Goal: Task Accomplishment & Management: Use online tool/utility

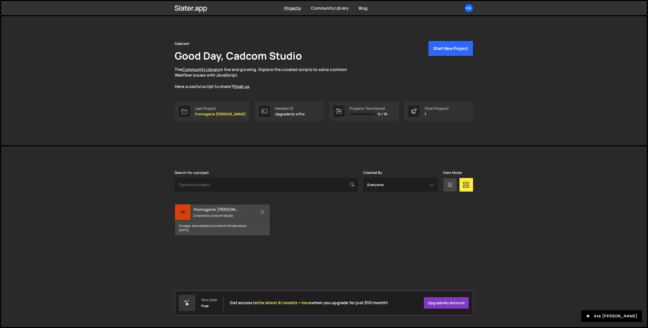
click at [205, 214] on small "Created by Cadcom Studio" at bounding box center [224, 215] width 61 height 4
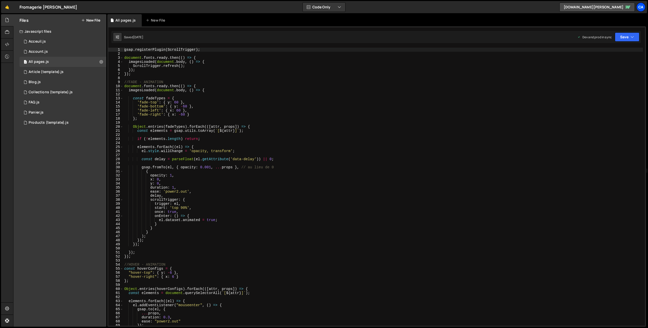
click at [641, 9] on div "Ca" at bounding box center [640, 7] width 9 height 9
click at [596, 55] on button "Logout" at bounding box center [613, 55] width 63 height 9
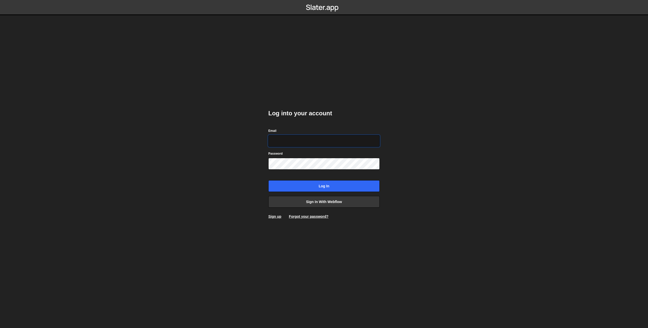
type input "prod-web@cadcom.fr"
click at [317, 186] on input "Log in" at bounding box center [323, 186] width 111 height 12
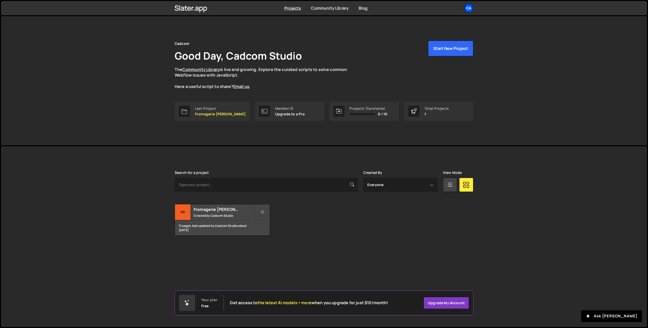
click at [464, 7] on div "Ca" at bounding box center [468, 8] width 9 height 9
click at [443, 57] on button "Logout" at bounding box center [441, 56] width 63 height 9
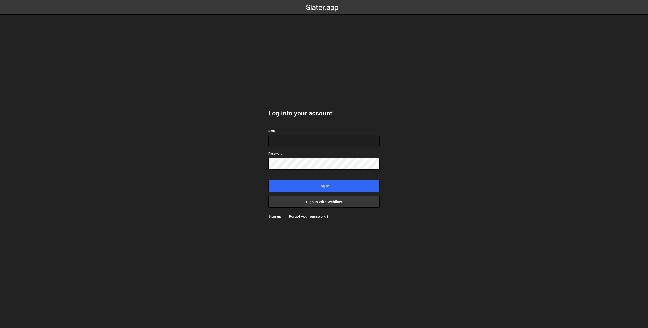
type input "theophile.menard@hotmail.com"
click at [328, 184] on input "Log in" at bounding box center [323, 186] width 111 height 12
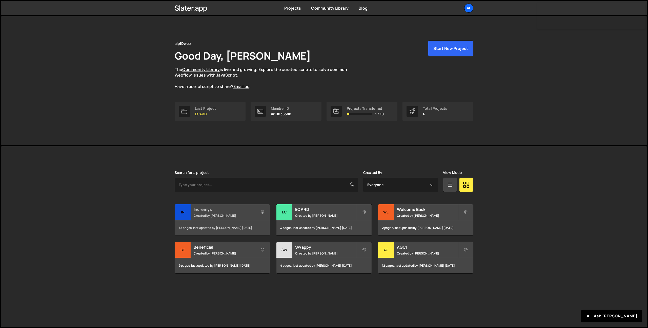
click at [219, 207] on h2 "Incremys" at bounding box center [224, 209] width 61 height 6
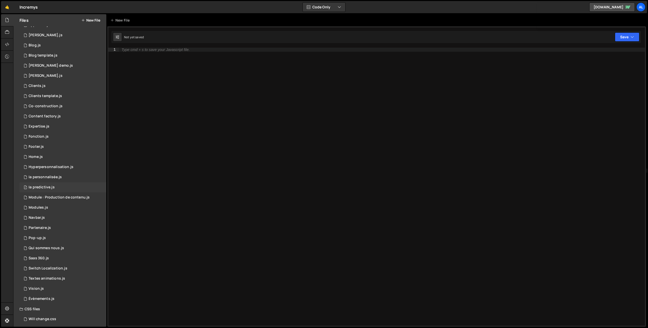
scroll to position [29, 0]
click at [45, 294] on div "Évènements.js" at bounding box center [42, 296] width 26 height 5
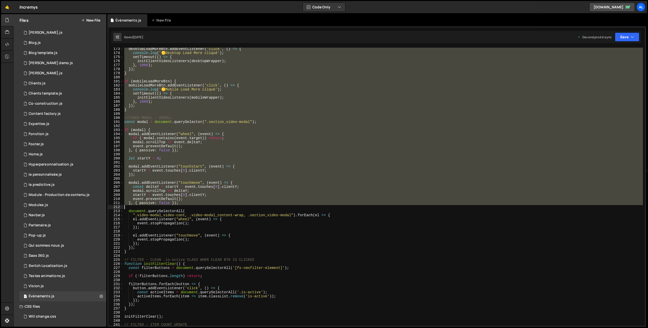
scroll to position [747, 0]
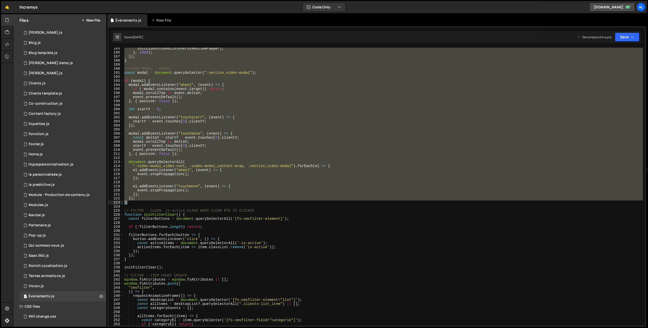
drag, startPoint x: 124, startPoint y: 103, endPoint x: 163, endPoint y: 202, distance: 106.4
click at [163, 202] on div "initClientVideoListeners ( mobileWrapper ) ; } , 1000 ) ; }) ; } //VIDEO MODAL …" at bounding box center [383, 189] width 520 height 286
type textarea "}); }"
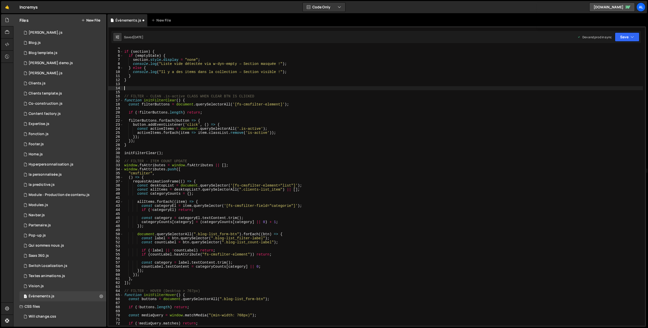
scroll to position [5, 0]
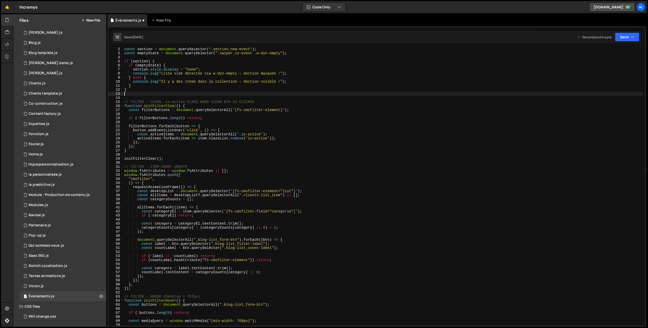
type textarea "}"
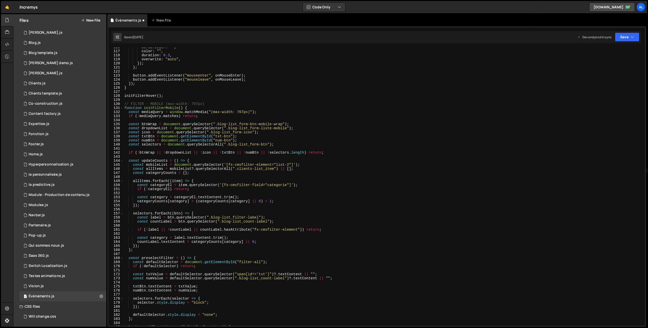
scroll to position [450, 0]
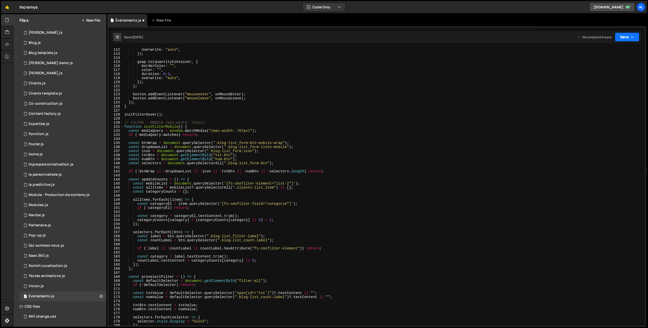
click at [628, 38] on button "Save" at bounding box center [627, 36] width 25 height 9
click at [597, 71] on div "[DATE]" at bounding box center [598, 71] width 10 height 4
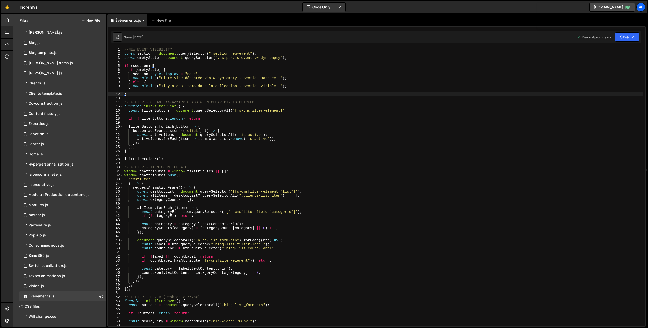
scroll to position [0, 0]
